Goal: Task Accomplishment & Management: Manage account settings

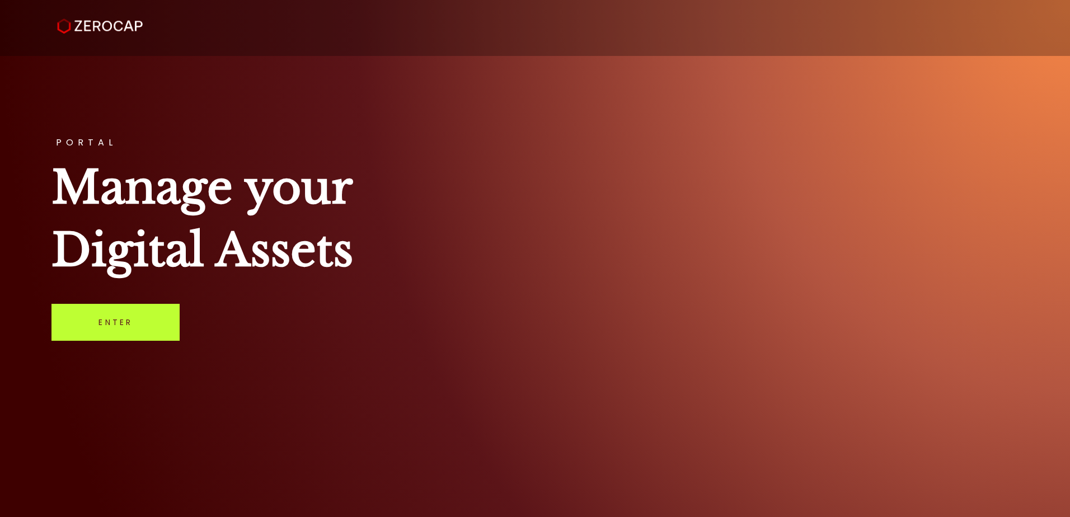
click at [87, 322] on link "Enter" at bounding box center [115, 322] width 128 height 37
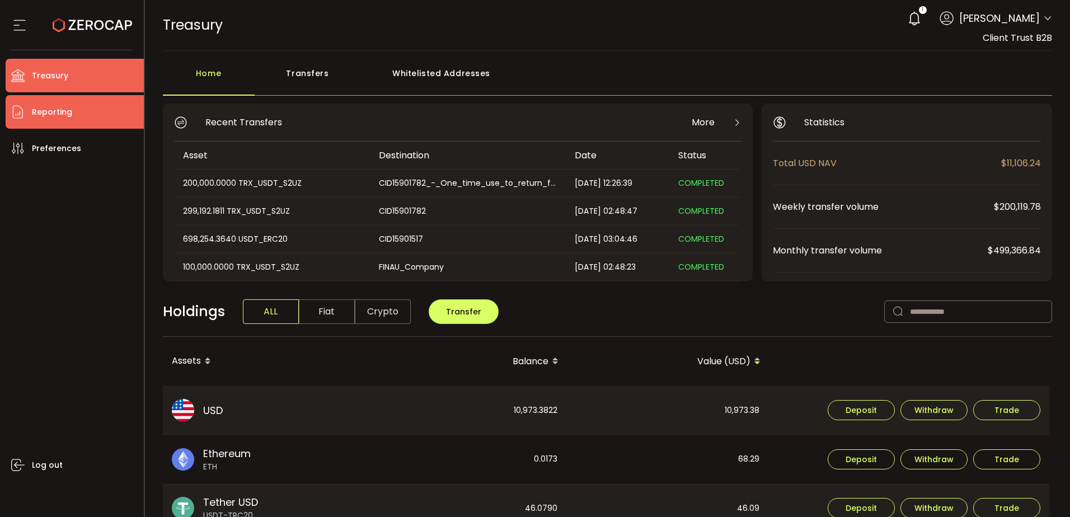
click at [73, 111] on li "Reporting" at bounding box center [75, 112] width 138 height 34
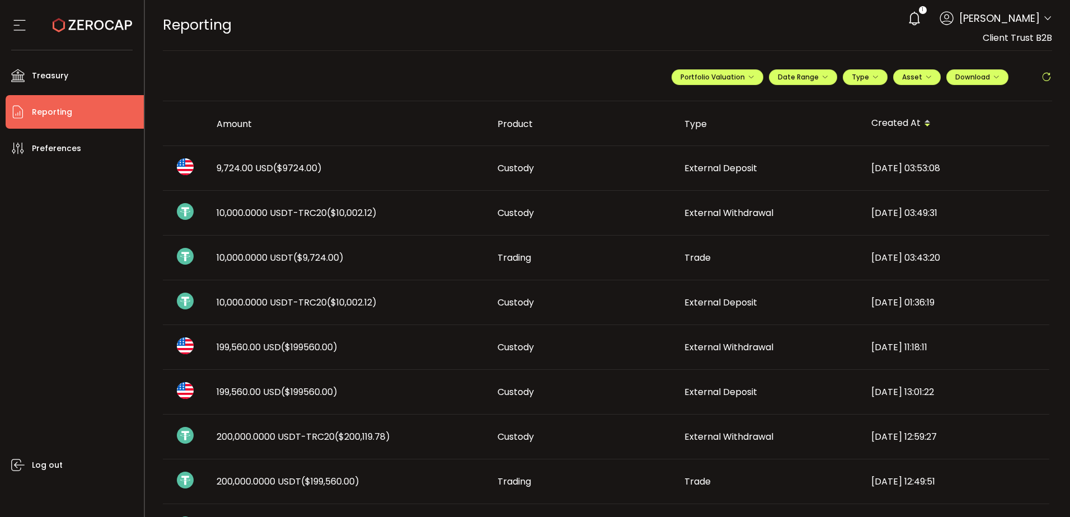
click at [230, 161] on td "9,724.00 USD ($9724.00)" at bounding box center [348, 168] width 281 height 45
click at [0, 0] on div at bounding box center [0, 0] width 0 height 0
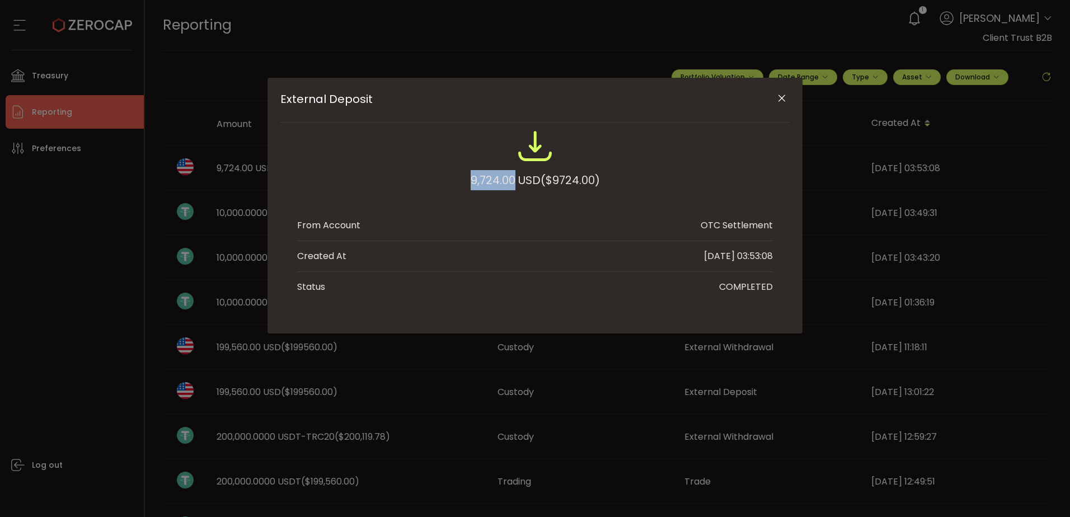
drag, startPoint x: 506, startPoint y: 181, endPoint x: 429, endPoint y: 177, distance: 77.9
click at [429, 177] on div "9,724.00 USD ($9724.00)" at bounding box center [535, 164] width 476 height 73
click at [102, 190] on div "External Deposit 9,724.00 USD ($9724.00) From Account OTC Settlement Created At…" at bounding box center [535, 258] width 1070 height 517
click at [78, 83] on div "External Deposit 9,724.00 USD ($9724.00) From Account OTC Settlement Created At…" at bounding box center [535, 258] width 1070 height 517
click at [780, 100] on icon "Close" at bounding box center [781, 98] width 11 height 11
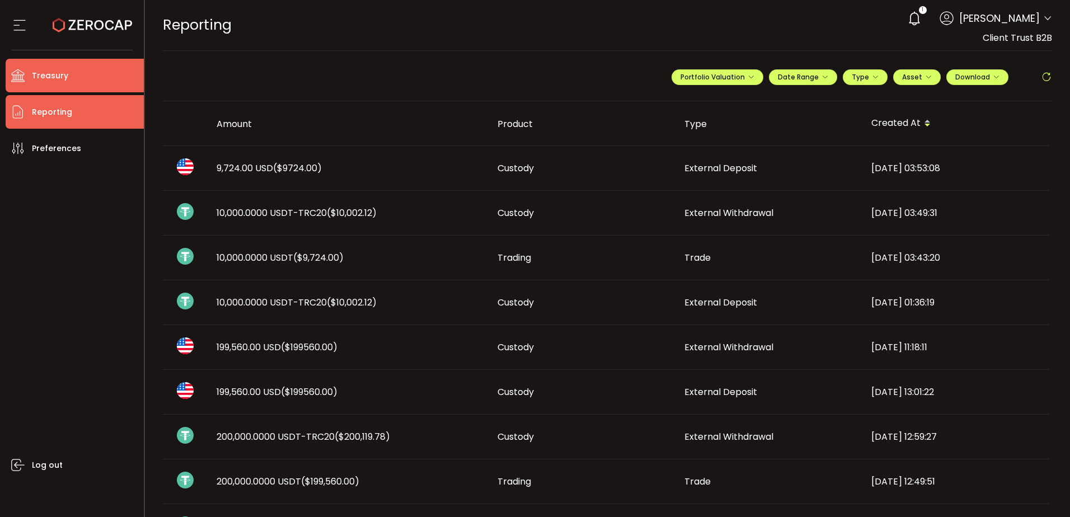
click at [112, 82] on li "Treasury" at bounding box center [75, 76] width 138 height 34
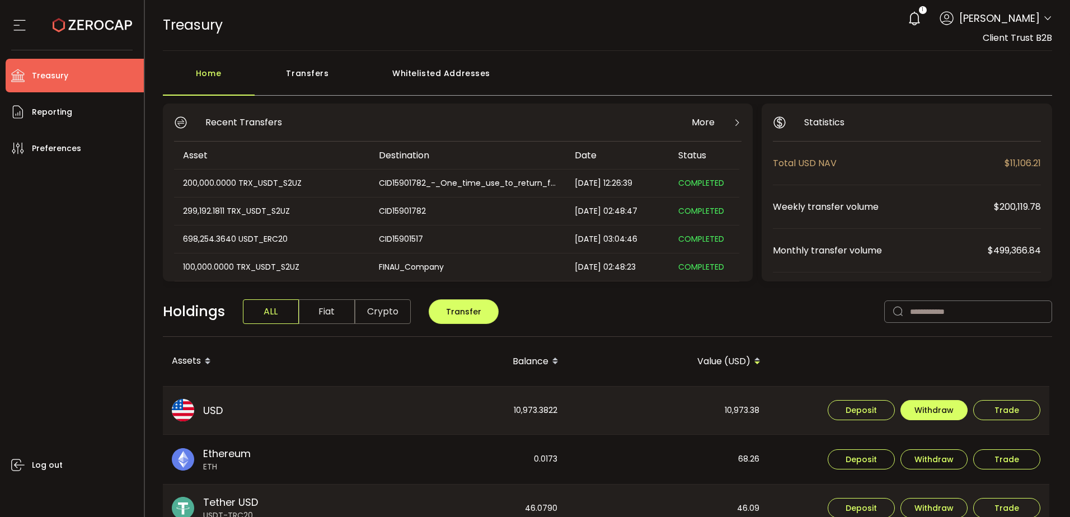
click at [935, 416] on button "Withdraw" at bounding box center [933, 410] width 67 height 20
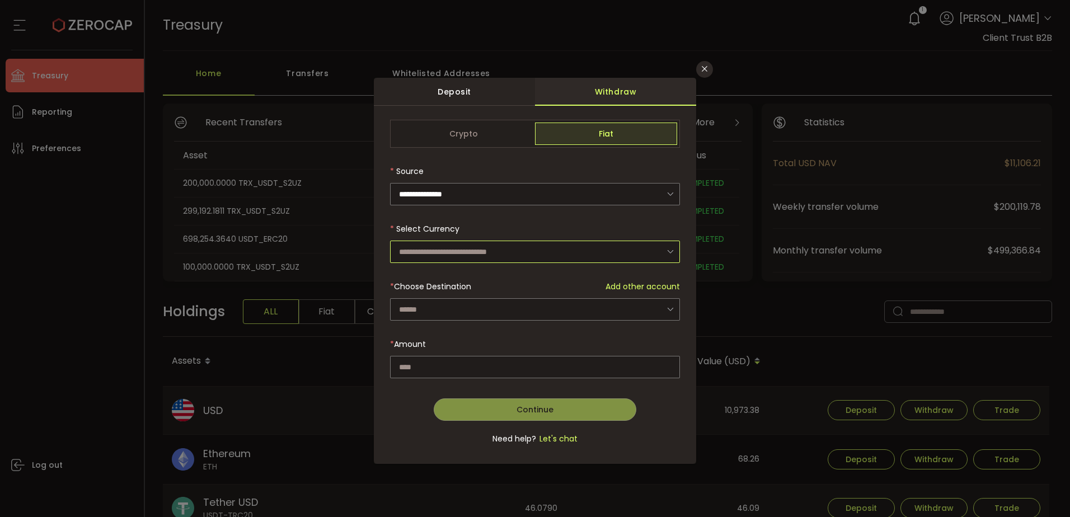
click at [462, 247] on input "dialog" at bounding box center [535, 252] width 290 height 22
click at [458, 276] on span "US Dollar (USD)" at bounding box center [430, 281] width 59 height 11
type input "**********"
click at [454, 298] on div "dialog" at bounding box center [535, 290] width 290 height 27
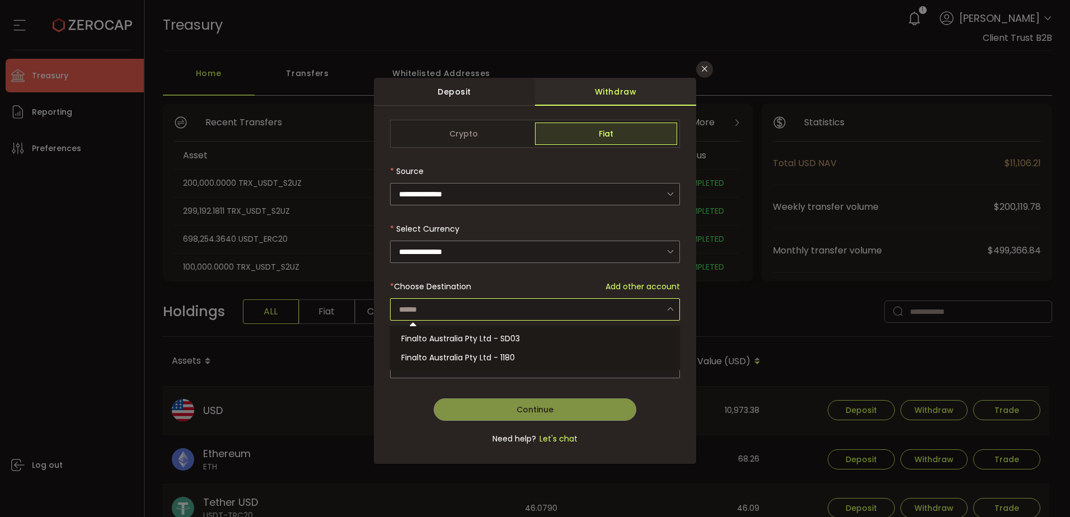
click at [459, 308] on input "dialog" at bounding box center [535, 309] width 290 height 22
click at [464, 329] on li "Finalto Australia Pty Ltd - SD03" at bounding box center [536, 338] width 293 height 19
type input "**********"
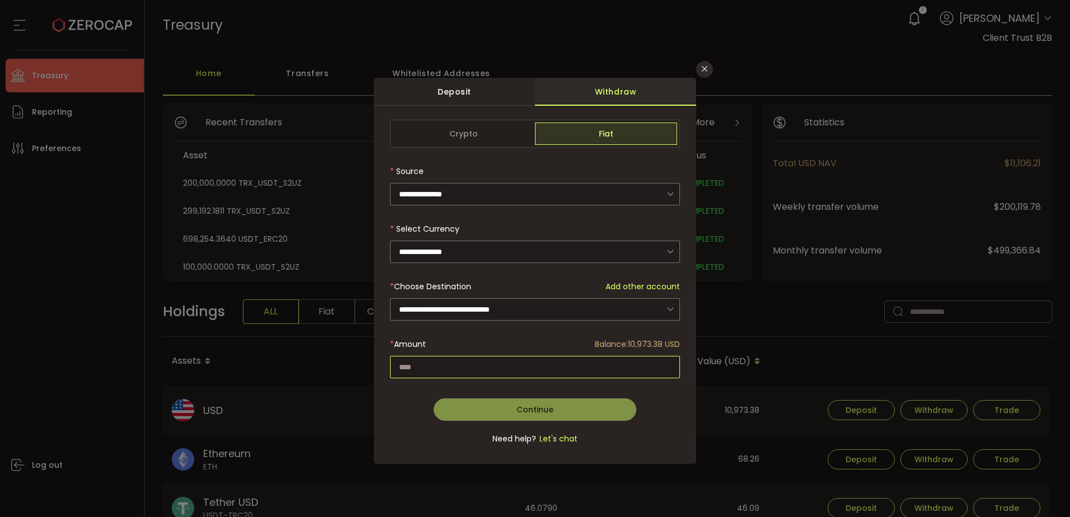
click at [468, 360] on input "dialog" at bounding box center [535, 367] width 290 height 22
paste input "*******"
type input "*******"
click at [521, 407] on span "Continue" at bounding box center [534, 409] width 37 height 11
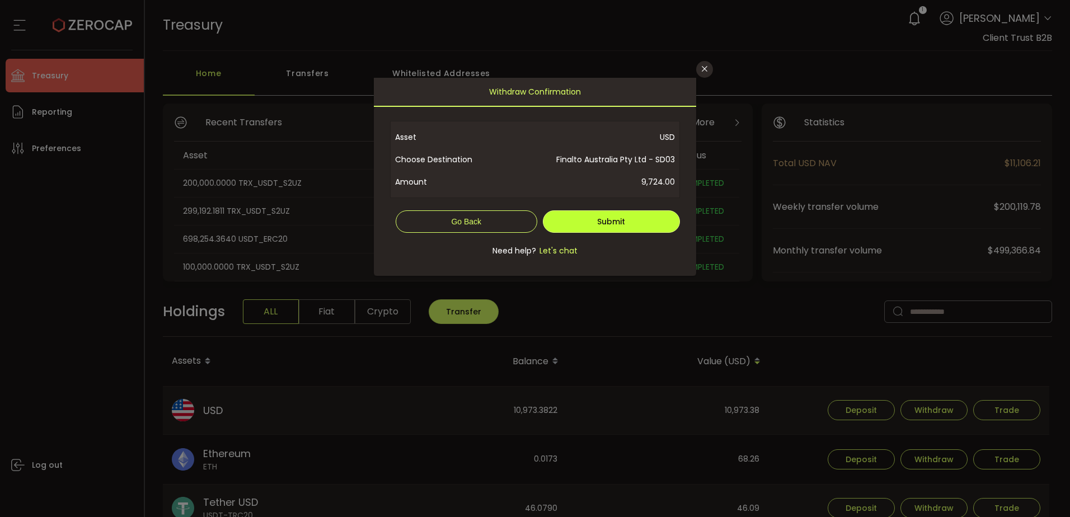
click at [595, 211] on button "Submit" at bounding box center [612, 221] width 138 height 22
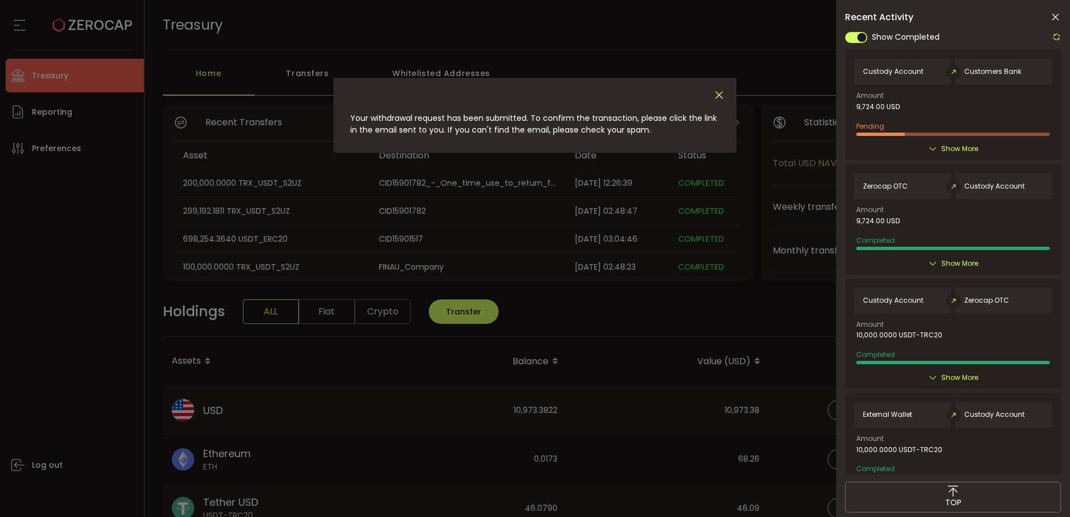
click at [715, 93] on icon "Close" at bounding box center [719, 95] width 12 height 12
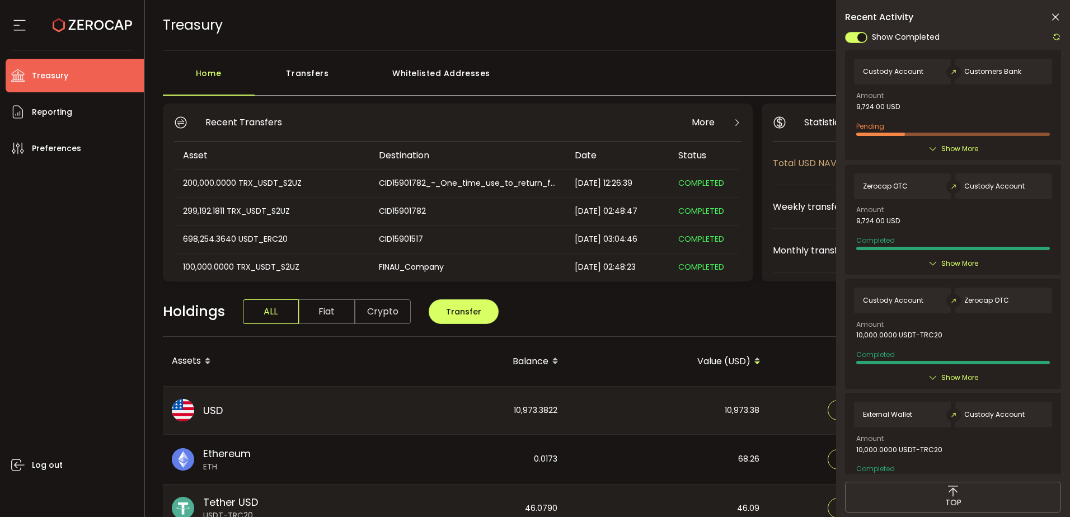
click at [955, 150] on span "Show More" at bounding box center [959, 148] width 37 height 11
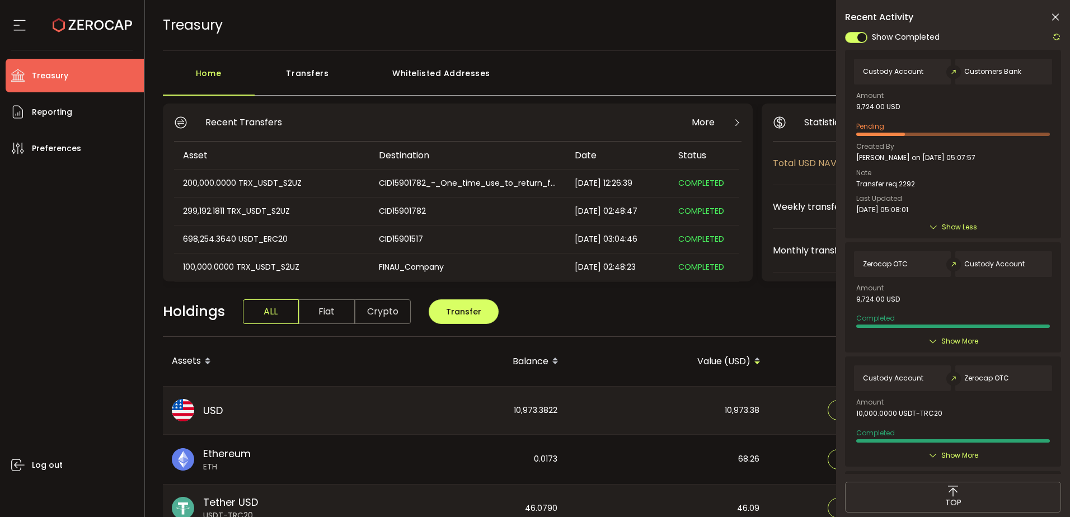
click at [1054, 13] on icon at bounding box center [1054, 17] width 11 height 11
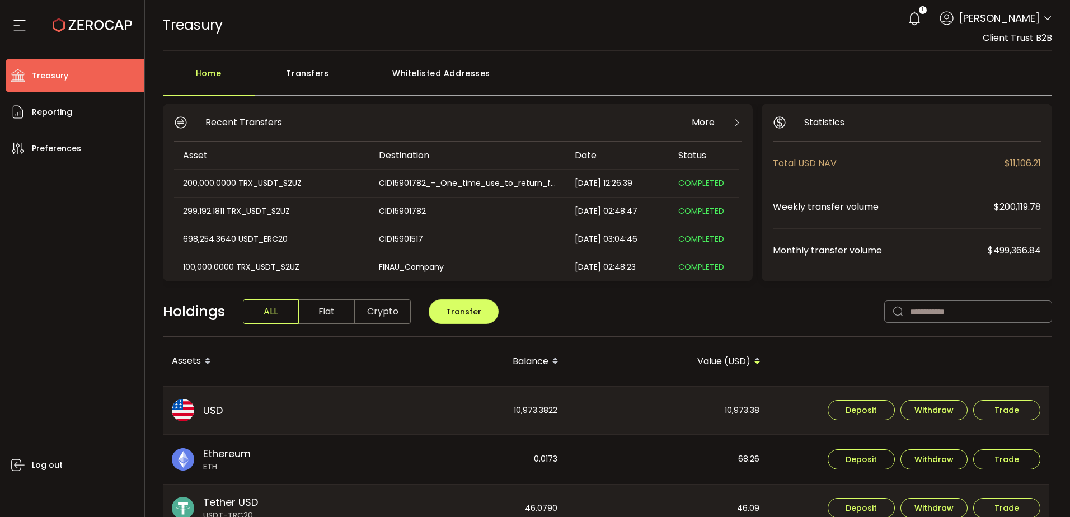
scroll to position [56, 0]
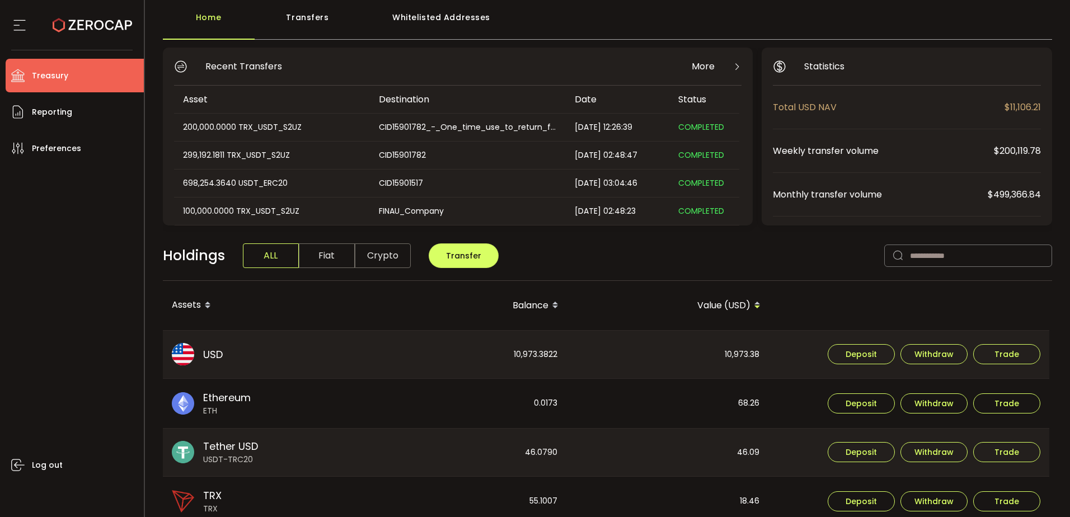
click at [11, 218] on div "Log out" at bounding box center [75, 336] width 138 height 343
